Goal: Complete application form

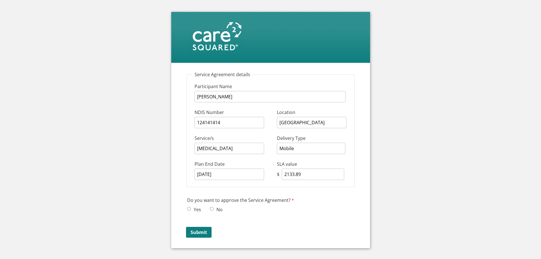
click at [189, 208] on input "Yes" at bounding box center [189, 209] width 4 height 4
radio input "true"
click at [202, 228] on input "Submit" at bounding box center [199, 231] width 26 height 11
click at [213, 208] on input "No" at bounding box center [212, 209] width 4 height 4
radio input "true"
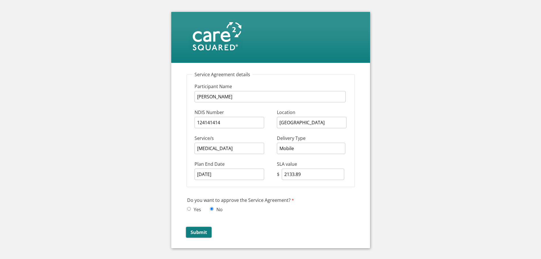
click at [203, 230] on input "Submit" at bounding box center [199, 231] width 26 height 11
